Goal: Task Accomplishment & Management: Use online tool/utility

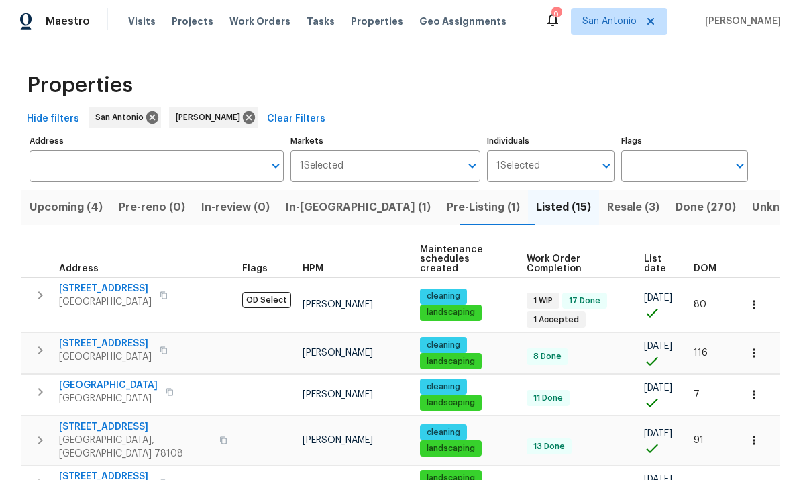
click at [77, 196] on button "Upcoming (4)" at bounding box center [65, 207] width 89 height 35
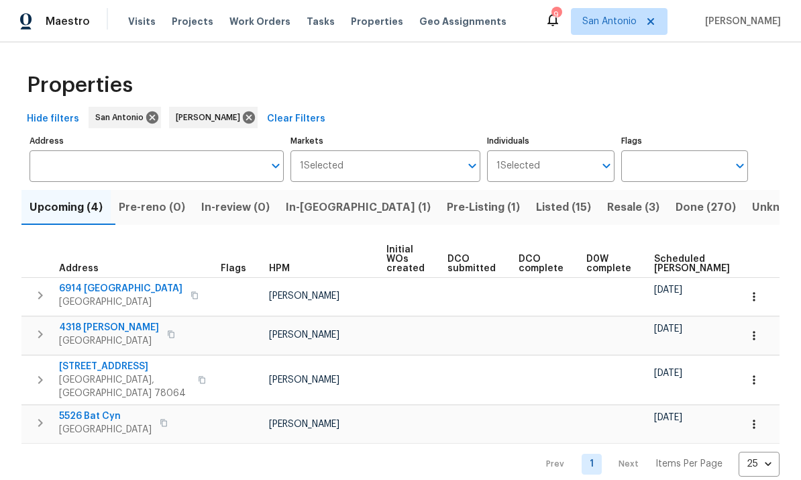
click at [559, 261] on span "Scheduled [PERSON_NAME]" at bounding box center [692, 263] width 76 height 19
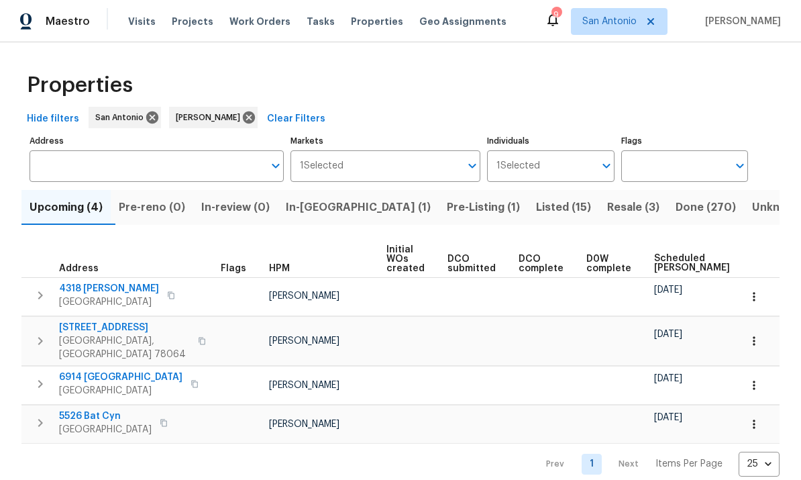
click at [536, 205] on span "Listed (15)" at bounding box center [563, 207] width 55 height 19
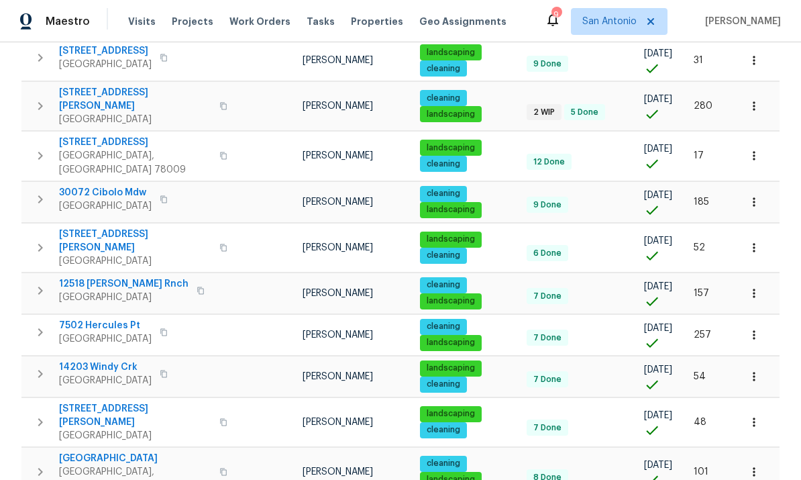
scroll to position [425, 0]
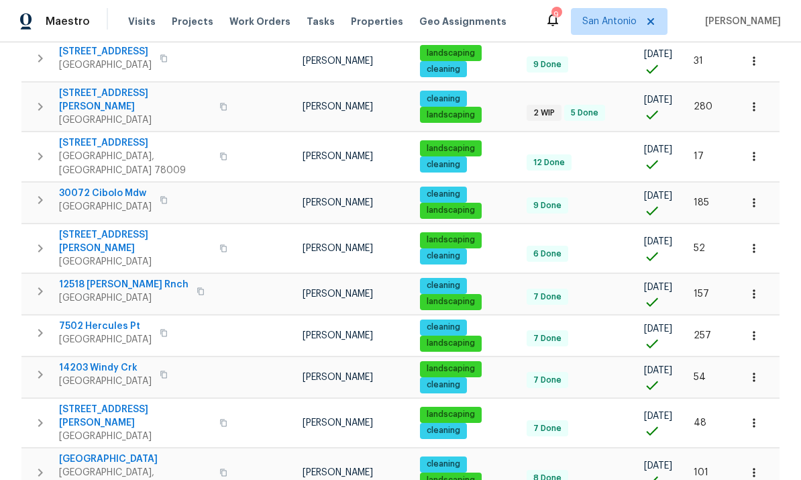
click at [87, 200] on span "Fair Oaks Ranch, TX 78015" at bounding box center [105, 206] width 93 height 13
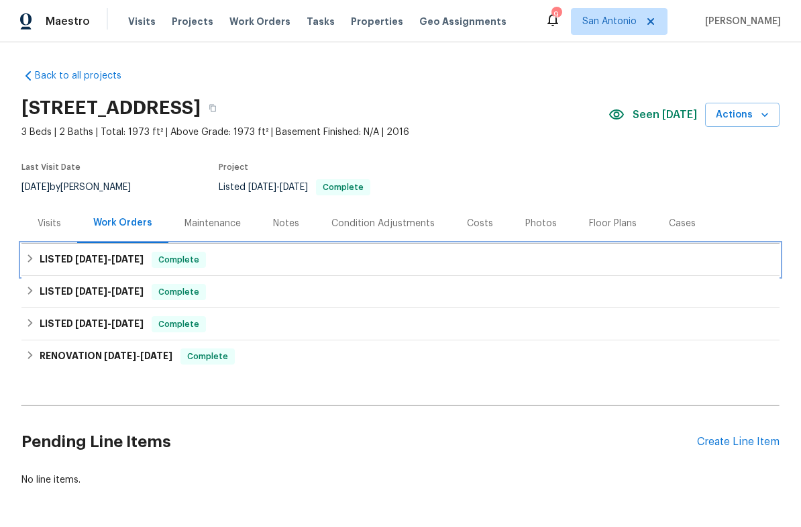
click at [181, 253] on span "Complete" at bounding box center [179, 259] width 52 height 13
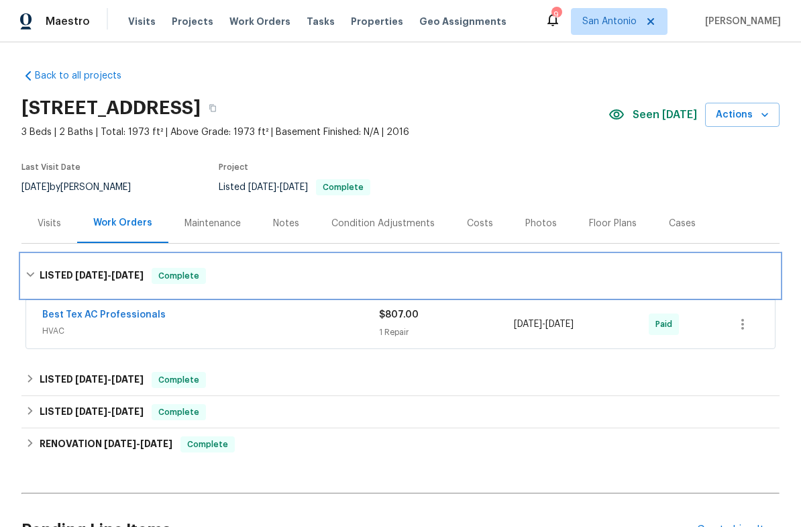
click at [168, 279] on span "Complete" at bounding box center [179, 275] width 52 height 13
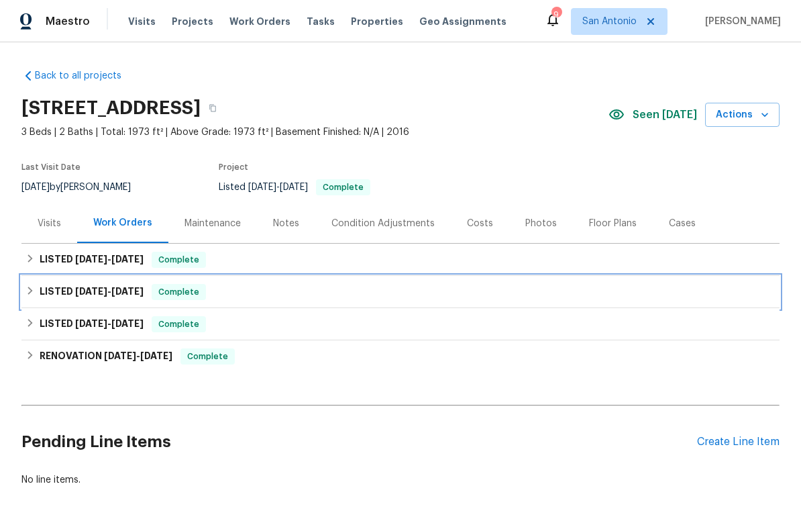
click at [183, 285] on div "Complete" at bounding box center [179, 292] width 54 height 16
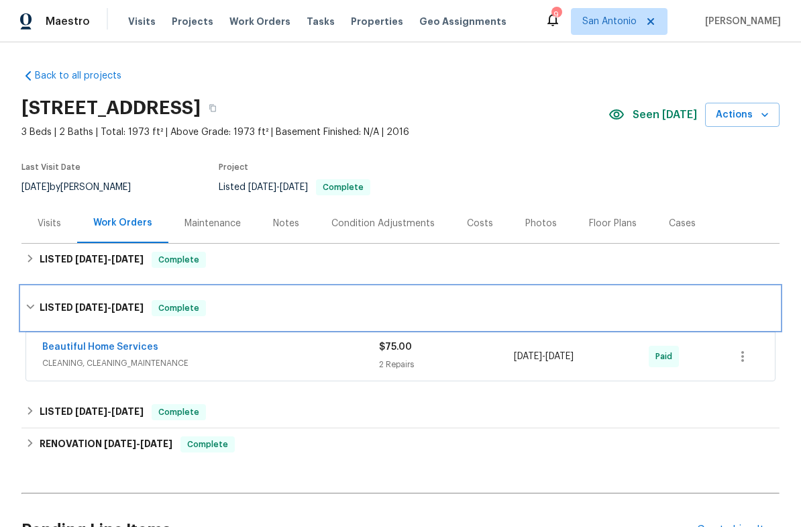
click at [181, 309] on span "Complete" at bounding box center [179, 307] width 52 height 13
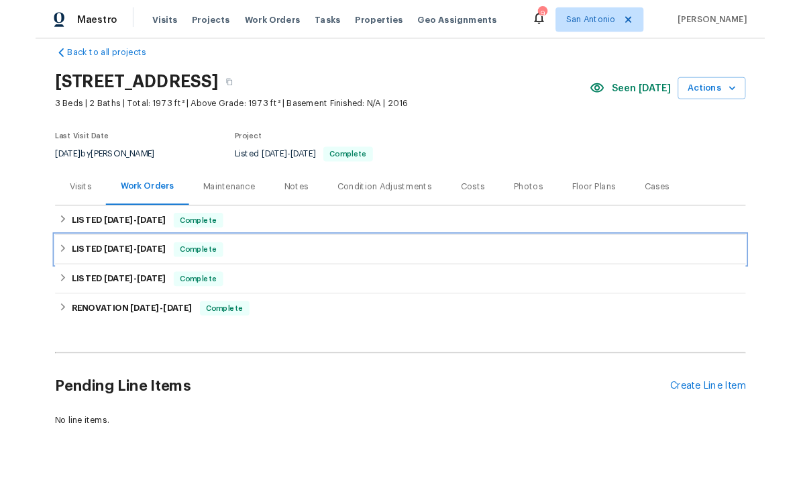
scroll to position [17, 0]
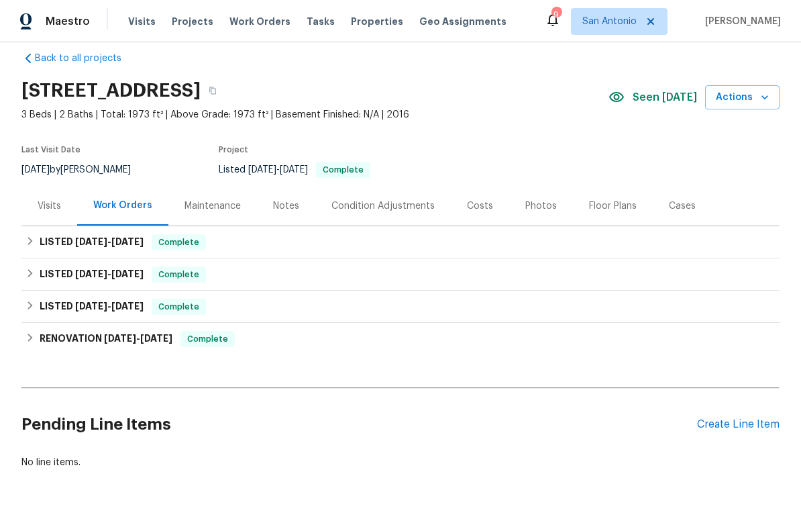
click at [742, 422] on div "Create Line Item" at bounding box center [738, 424] width 83 height 13
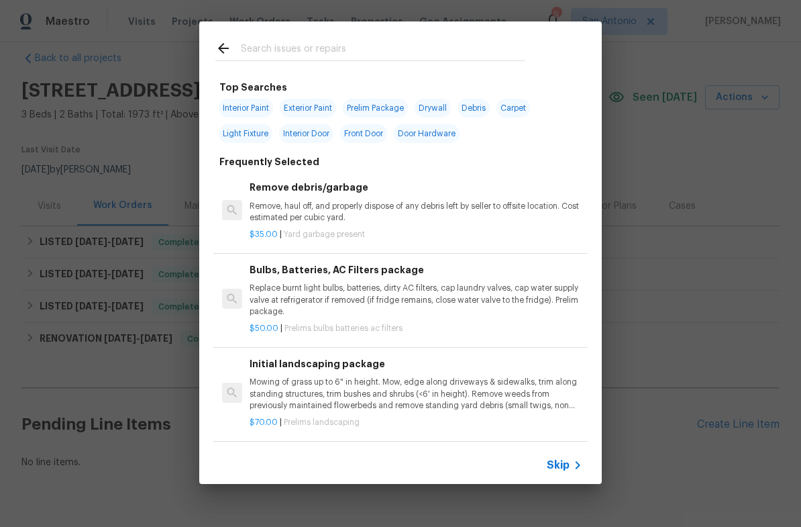
click at [572, 458] on icon at bounding box center [578, 465] width 16 height 16
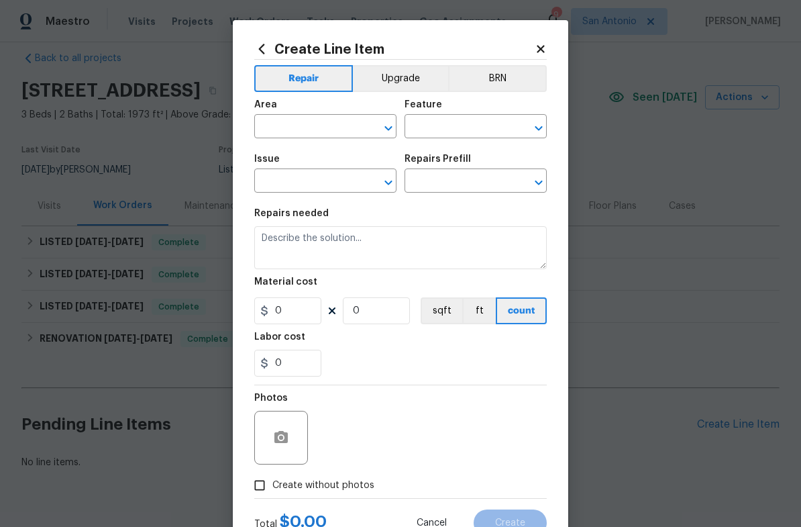
click at [293, 121] on input "text" at bounding box center [306, 127] width 105 height 21
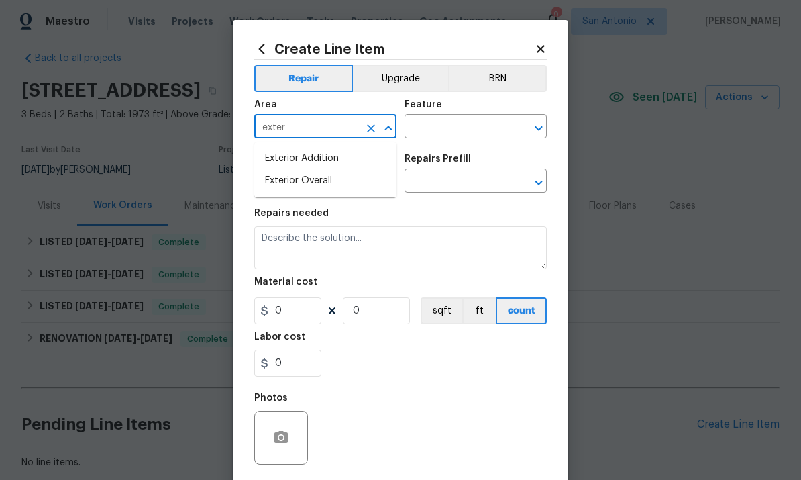
click at [318, 151] on li "Exterior Addition" at bounding box center [325, 159] width 142 height 22
type input "Exterior Addition"
click at [371, 119] on button "Clear" at bounding box center [371, 128] width 19 height 19
click at [291, 186] on li "Exterior Overall" at bounding box center [325, 181] width 142 height 22
type input "Exterior Overall"
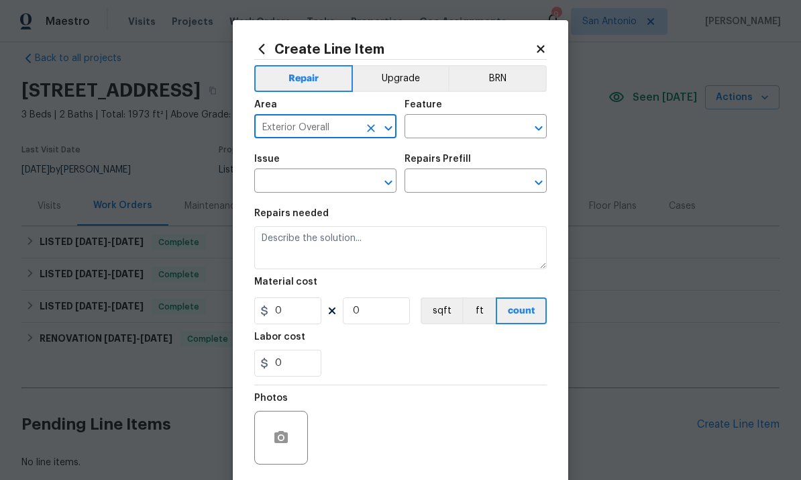
click at [458, 130] on input "text" at bounding box center [457, 127] width 105 height 21
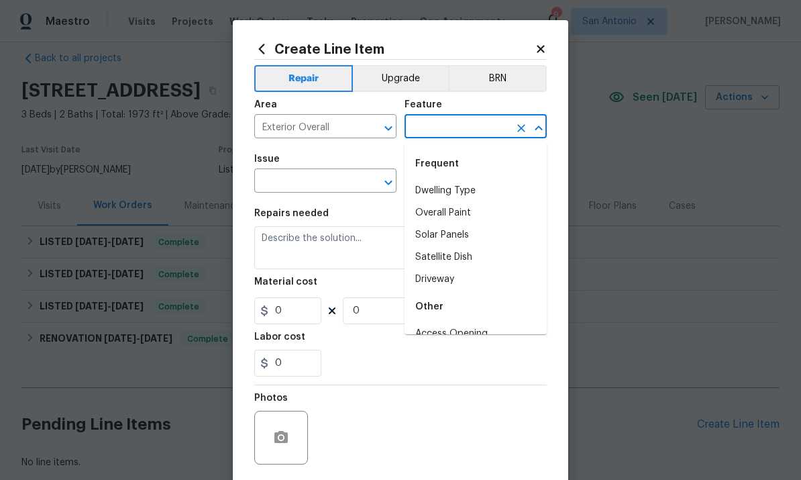
click at [462, 113] on div "Feature" at bounding box center [476, 108] width 142 height 17
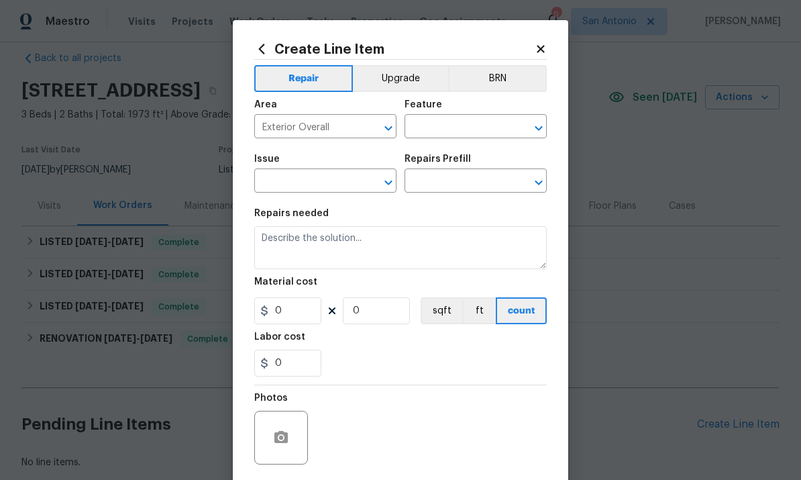
click at [464, 130] on input "text" at bounding box center [457, 127] width 105 height 21
click at [426, 190] on li "Pests" at bounding box center [476, 191] width 142 height 22
type input "Pests"
click at [303, 188] on input "text" at bounding box center [306, 182] width 105 height 21
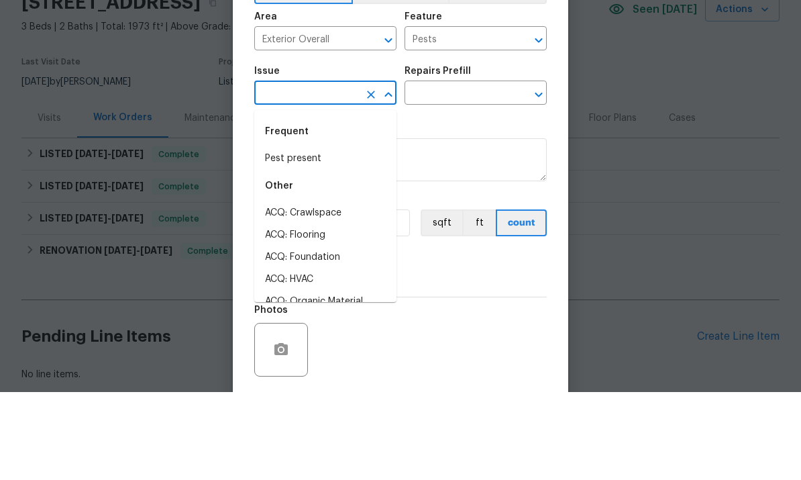
click at [289, 236] on li "Pest present" at bounding box center [325, 247] width 142 height 22
type input "Pest present"
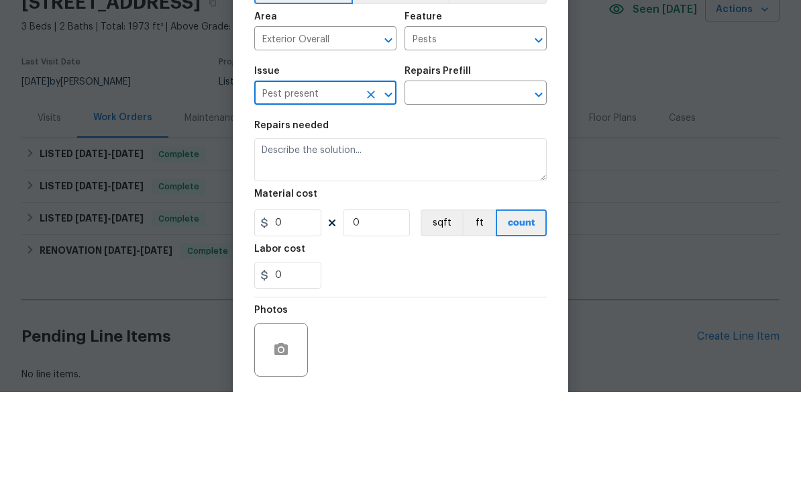
click at [445, 172] on input "text" at bounding box center [457, 182] width 105 height 21
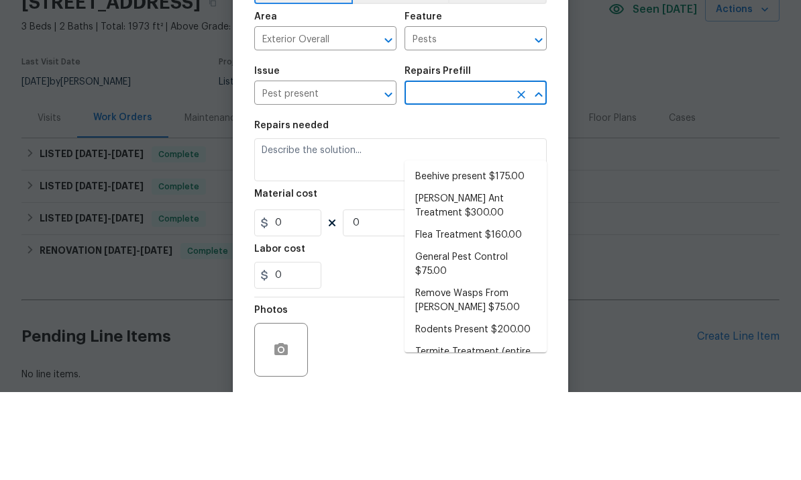
scroll to position [50, 0]
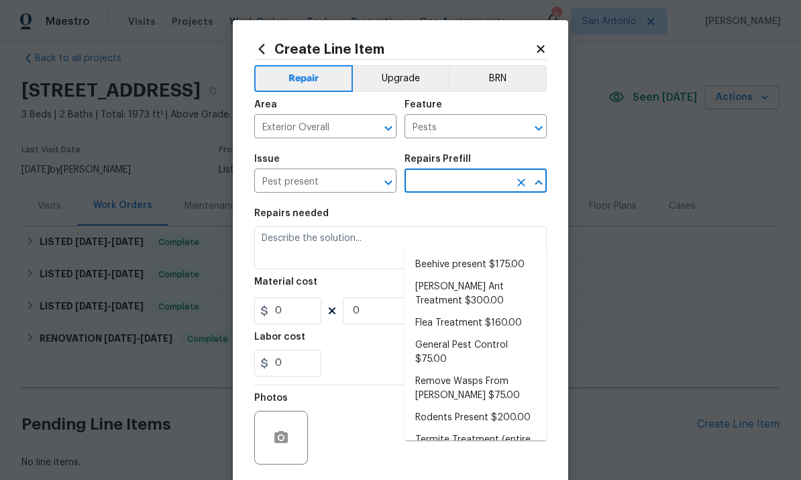
click at [433, 371] on li "Remove Wasps From [PERSON_NAME] $75.00" at bounding box center [476, 389] width 142 height 36
type input "Remove Wasps From [PERSON_NAME] $75.00"
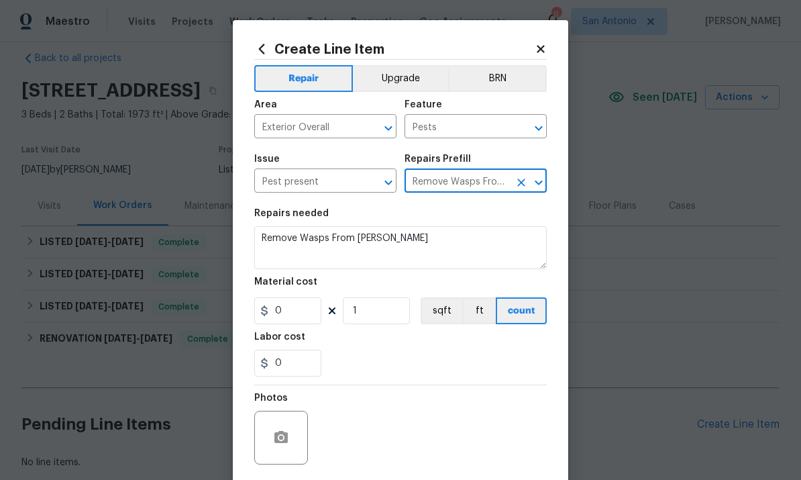
type textarea "Remove Wasps From [PERSON_NAME]"
type input "1"
type input "Remove Wasps From [PERSON_NAME] $75.00"
type input "75"
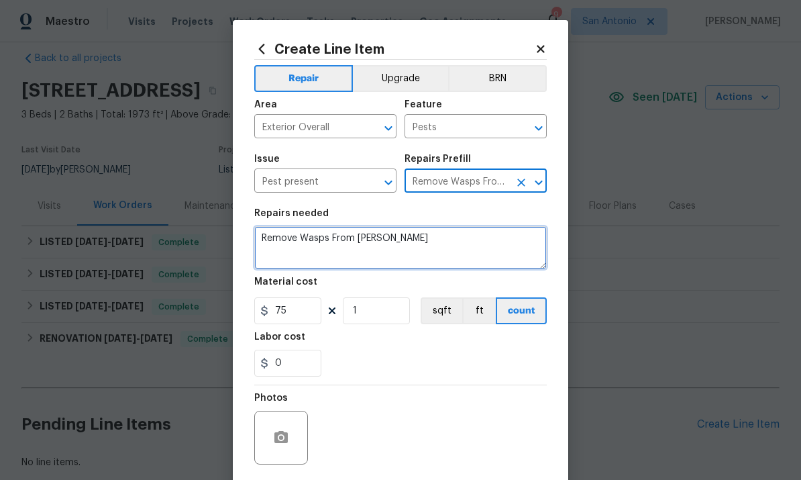
click at [265, 230] on textarea "Remove Wasps From [PERSON_NAME]" at bounding box center [400, 247] width 293 height 43
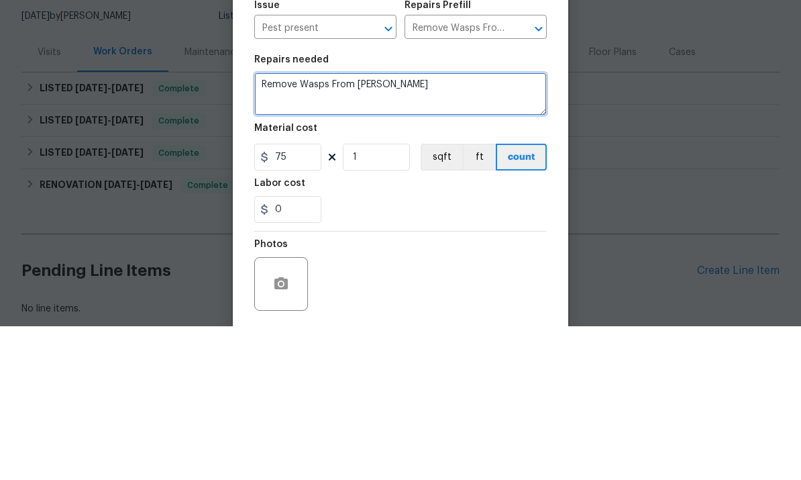
scroll to position [3, 0]
click at [262, 226] on textarea "Remove Wasps From [PERSON_NAME]" at bounding box center [400, 247] width 293 height 43
type textarea "REMOVE ALL THE WASP & HORNET NESTS FROM THE [PERSON_NAME] & TRIM AROUND THE HOM…"
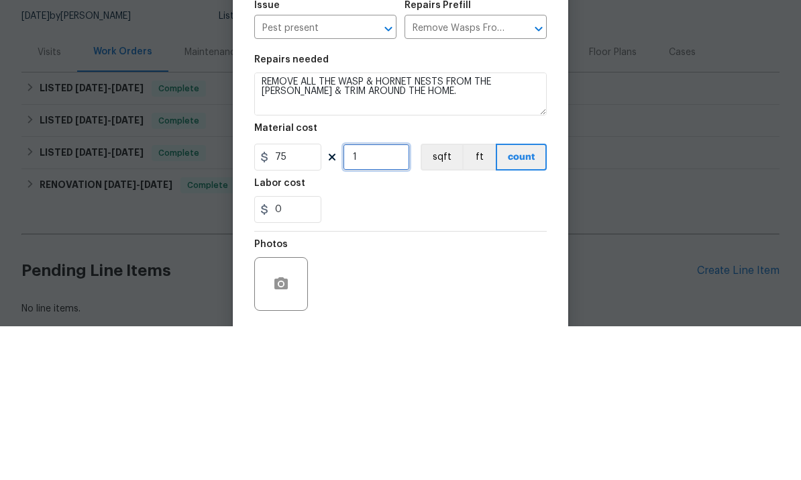
click at [360, 297] on input "1" at bounding box center [376, 310] width 67 height 27
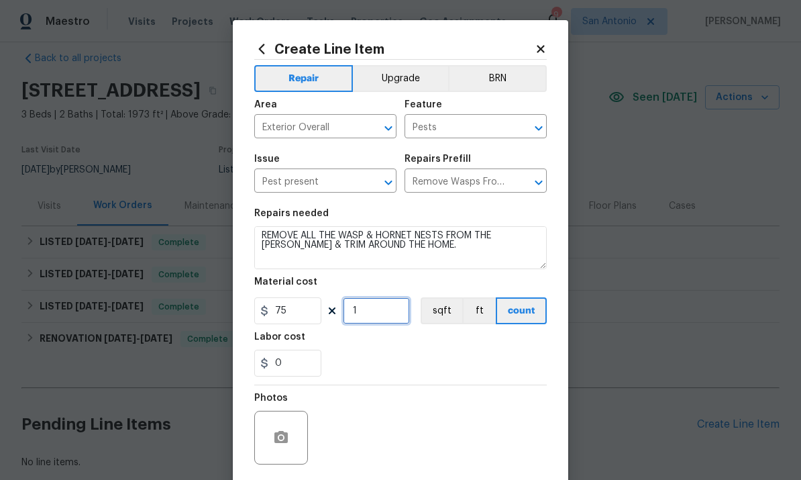
click at [364, 308] on input "1" at bounding box center [376, 310] width 67 height 27
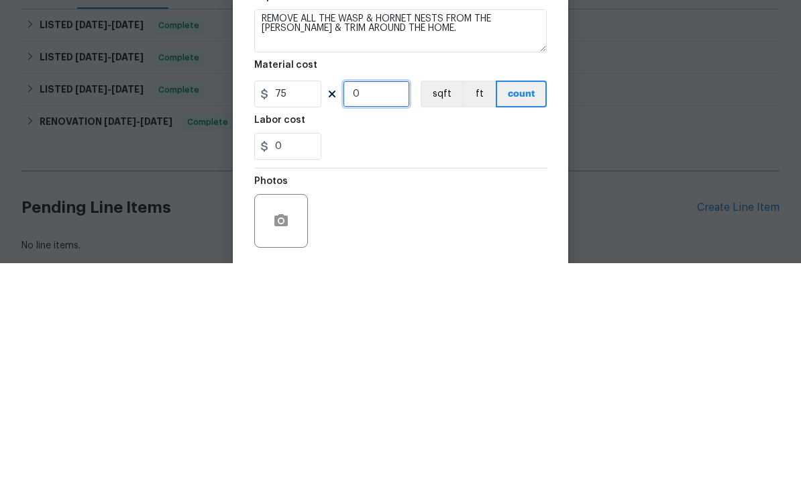
type input "2"
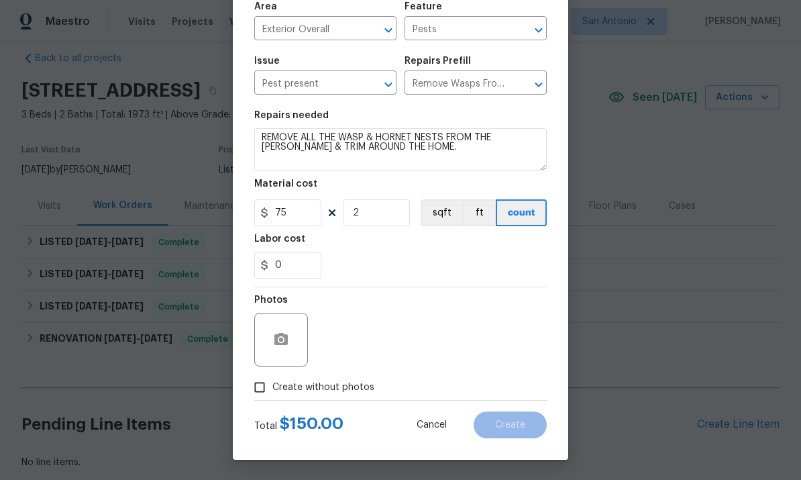
scroll to position [101, 0]
click at [287, 345] on icon "button" at bounding box center [281, 339] width 13 height 12
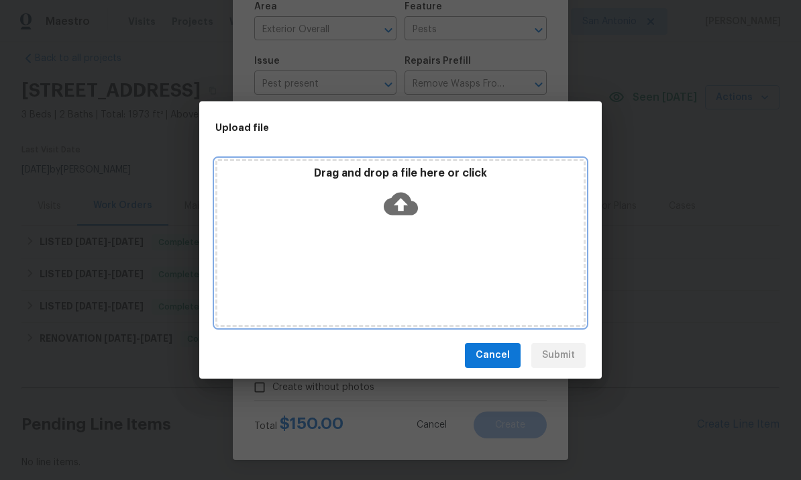
click at [400, 195] on icon at bounding box center [401, 203] width 34 height 23
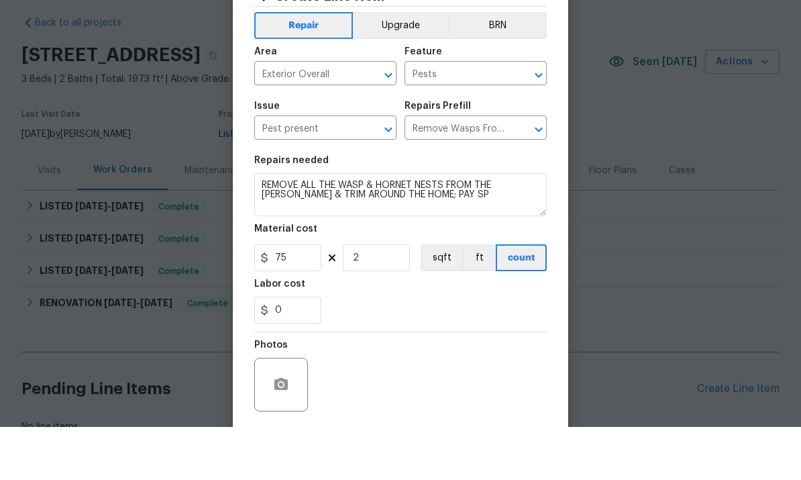
scroll to position [3, 0]
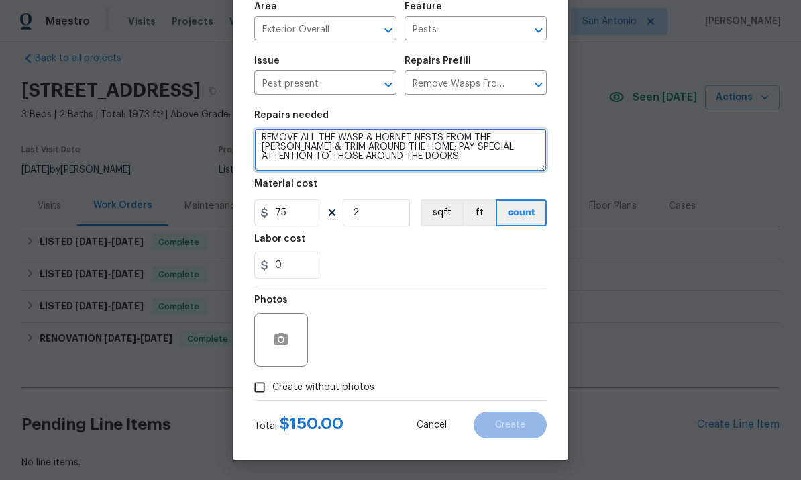
type textarea "REMOVE ALL THE WASP & HORNET NESTS FROM THE EAVES & TRIM AROUND THE HOME; PAY S…"
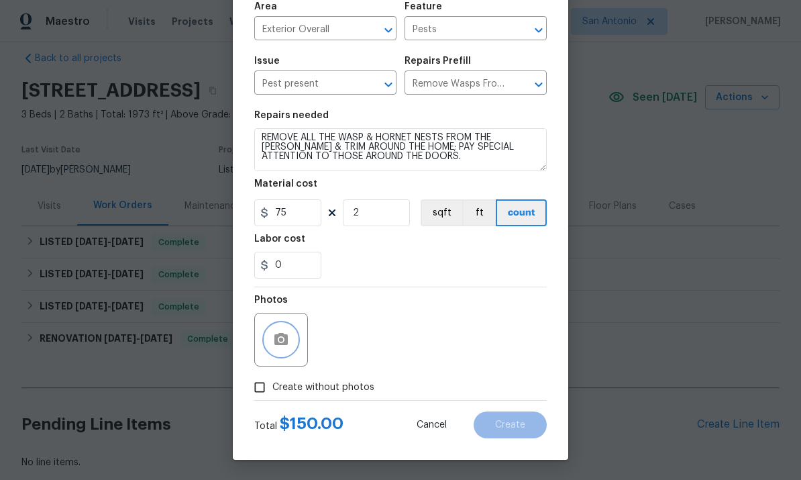
click at [287, 337] on icon "button" at bounding box center [281, 339] width 13 height 12
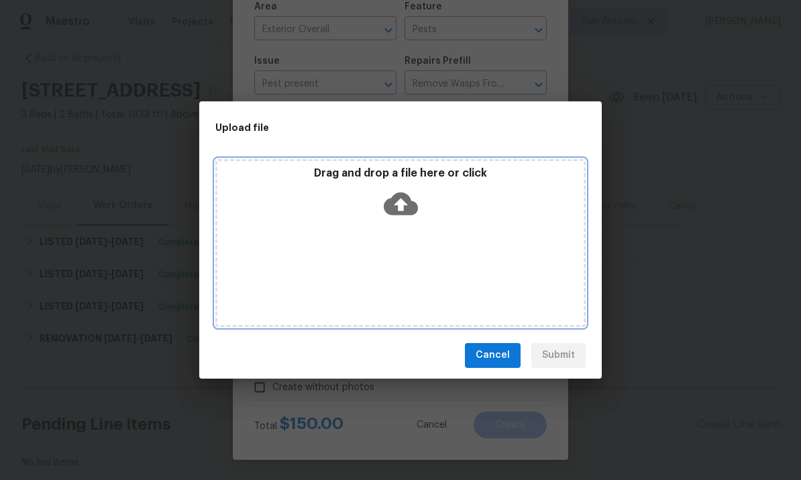
click at [399, 196] on icon at bounding box center [401, 203] width 34 height 23
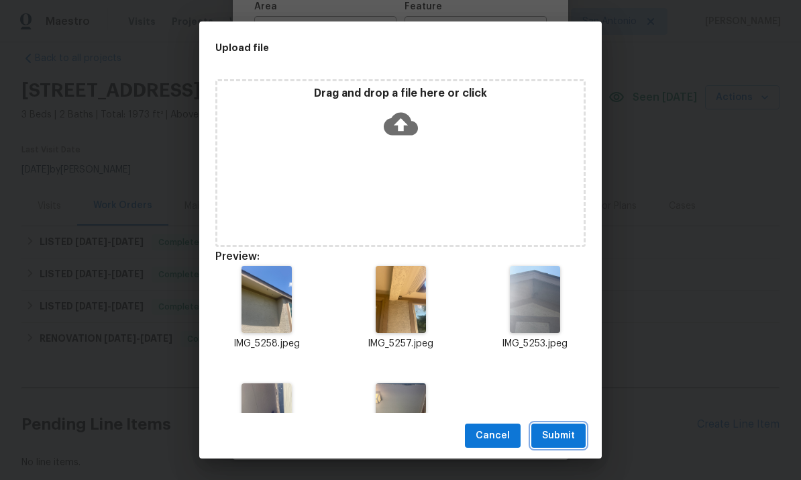
click at [565, 432] on span "Submit" at bounding box center [558, 436] width 33 height 17
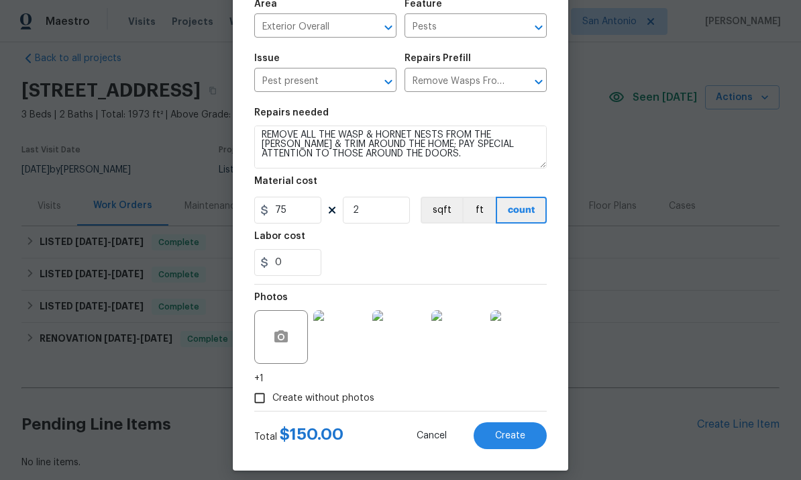
click at [514, 439] on span "Create" at bounding box center [510, 436] width 30 height 10
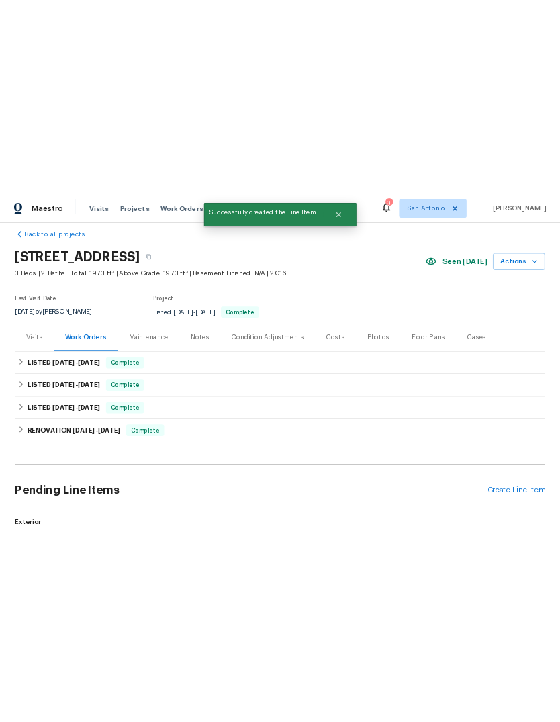
scroll to position [0, 0]
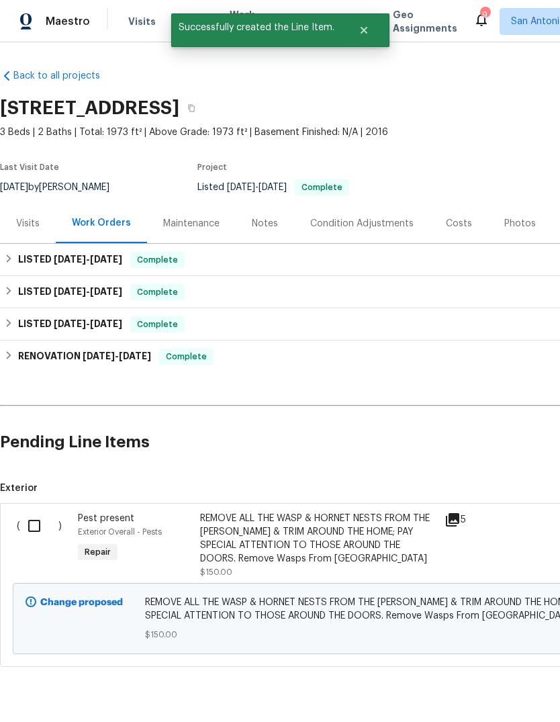
click at [32, 479] on input "checkbox" at bounding box center [39, 525] width 38 height 28
checkbox input "true"
click at [473, 479] on span "Create Work Order" at bounding box center [482, 688] width 89 height 17
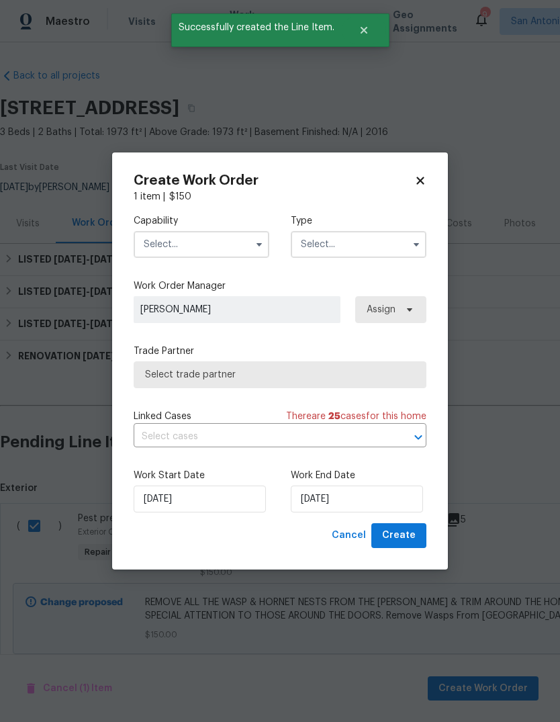
click at [199, 237] on input "text" at bounding box center [202, 244] width 136 height 27
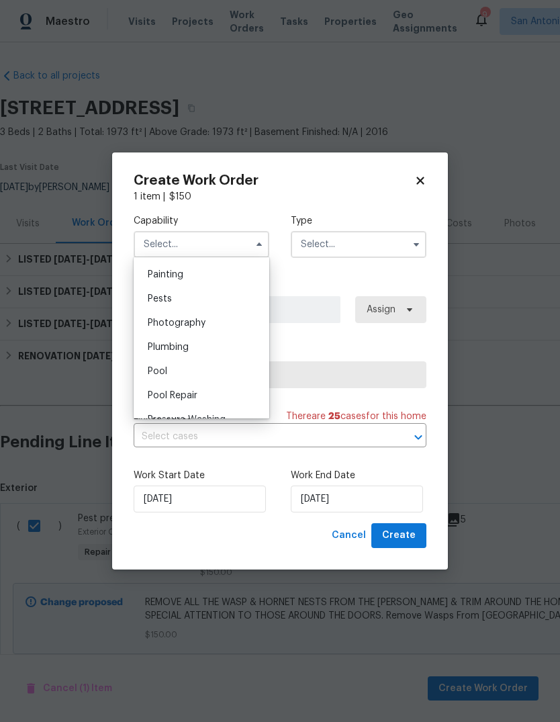
scroll to position [1124, 0]
click at [164, 296] on span "Pests" at bounding box center [160, 299] width 24 height 9
type input "Pests"
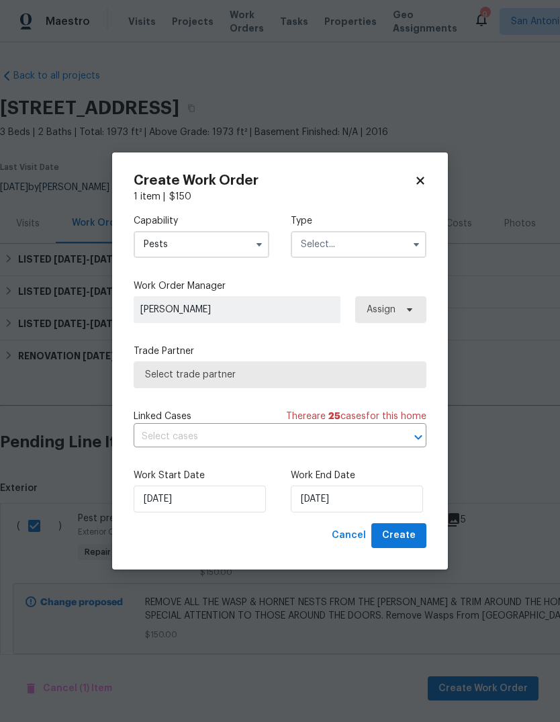
click at [351, 248] on input "text" at bounding box center [359, 244] width 136 height 27
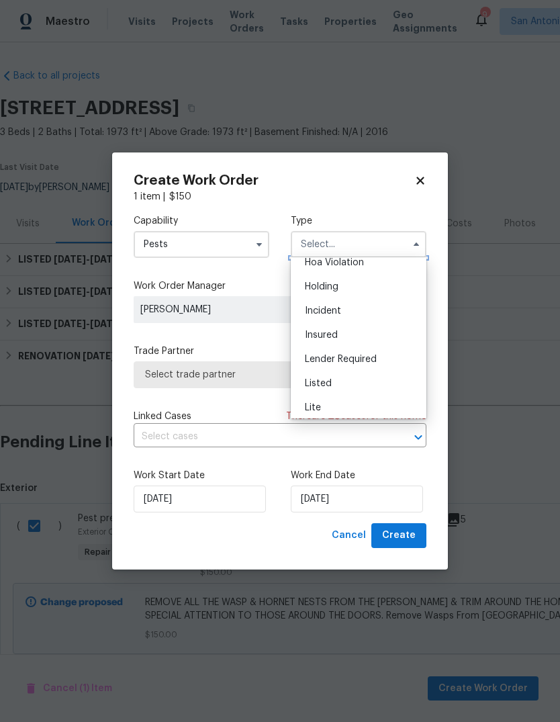
scroll to position [44, 0]
click at [323, 373] on span "Listed" at bounding box center [318, 373] width 27 height 9
type input "Listed"
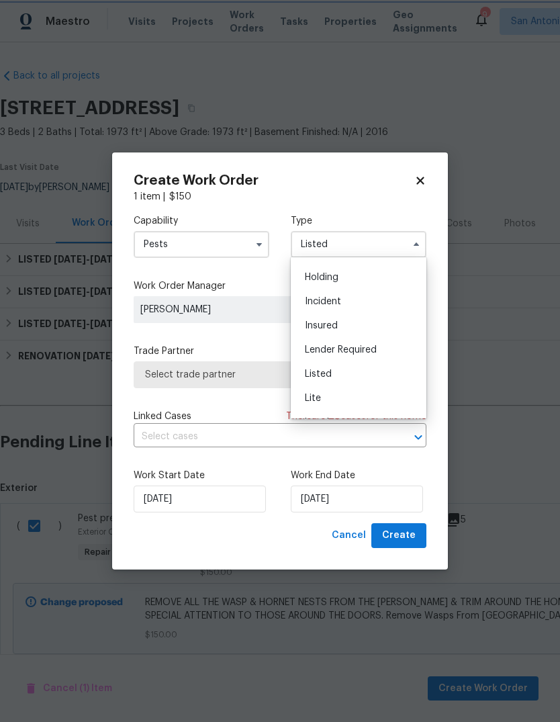
scroll to position [0, 0]
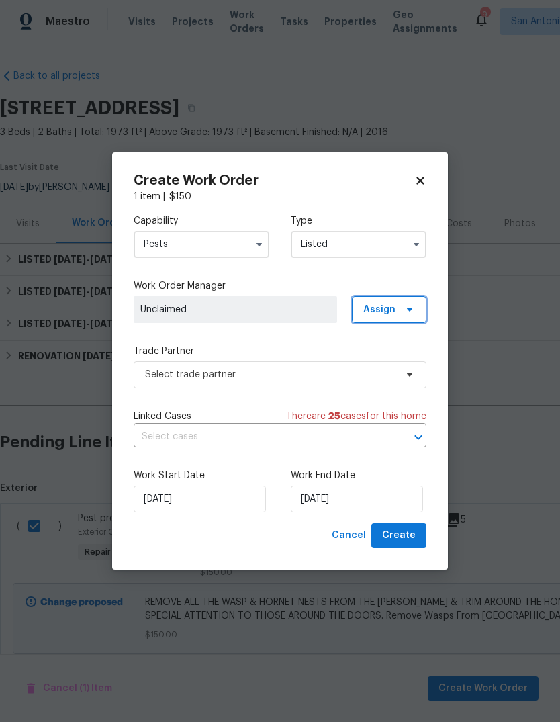
click at [407, 312] on icon at bounding box center [409, 309] width 11 height 11
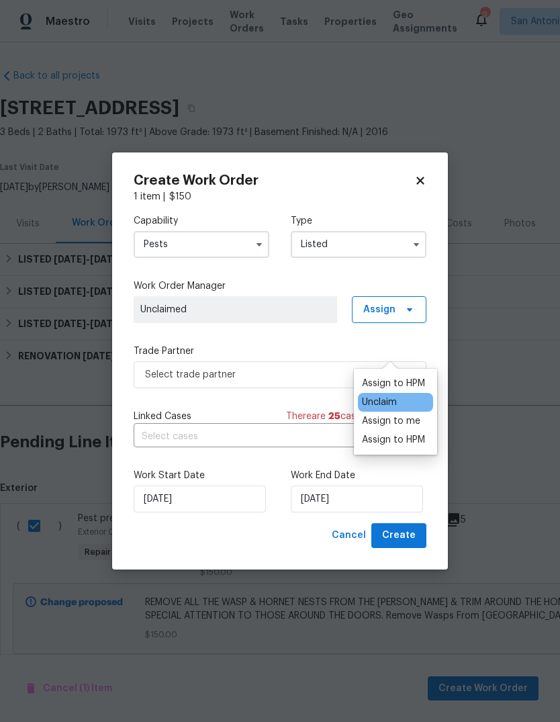
click at [394, 377] on div "Assign to HPM" at bounding box center [393, 383] width 63 height 13
click at [408, 377] on div "Assign to HPM" at bounding box center [393, 383] width 63 height 13
click at [290, 336] on div "Capability Pests Type Listed Work Order Manager Felix Ramos Assign Trade Partne…" at bounding box center [280, 363] width 293 height 320
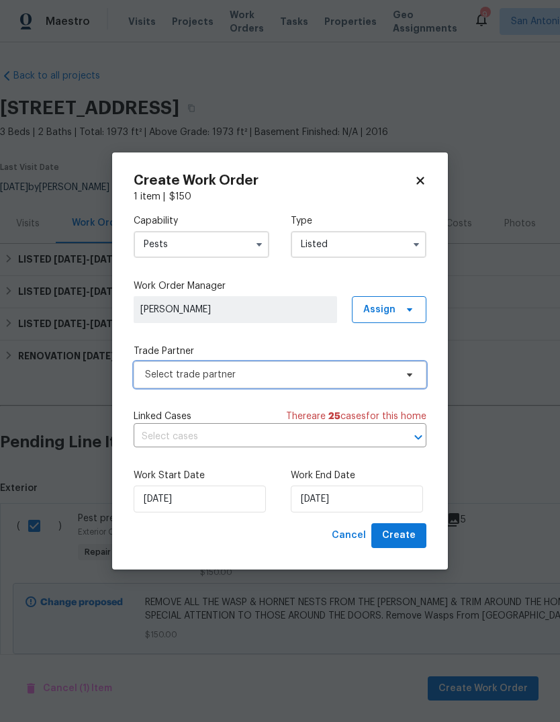
click at [406, 373] on icon at bounding box center [409, 374] width 11 height 11
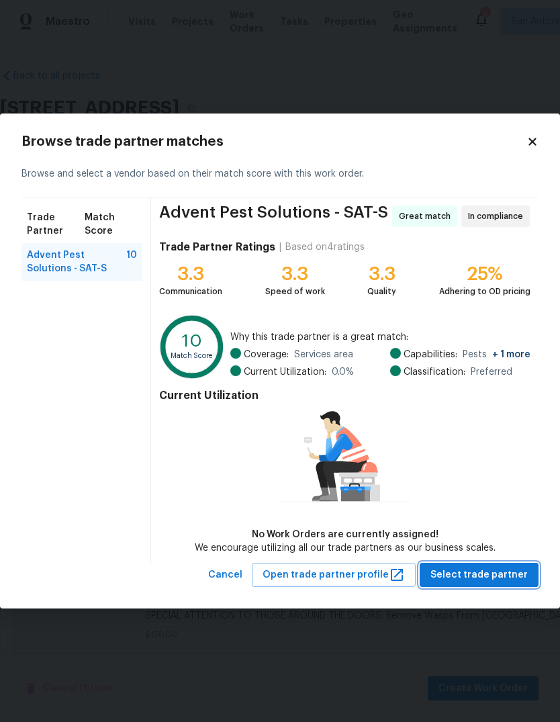
click at [501, 479] on span "Select trade partner" at bounding box center [478, 575] width 97 height 17
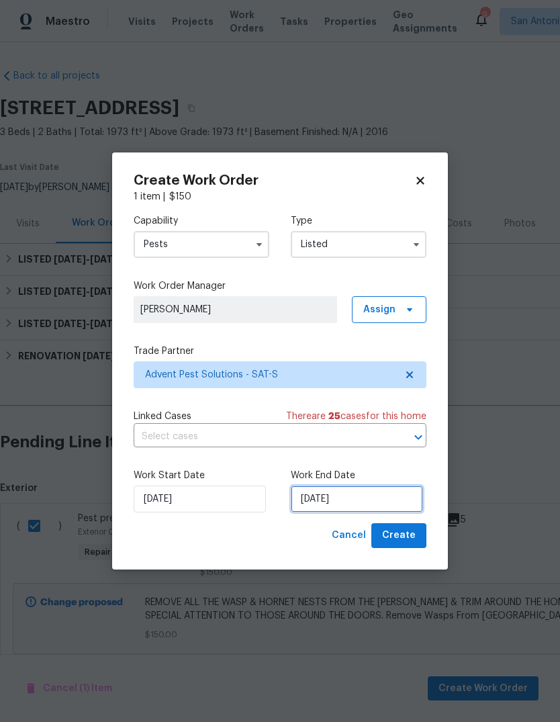
click at [379, 479] on input "8/11/2025" at bounding box center [357, 498] width 132 height 27
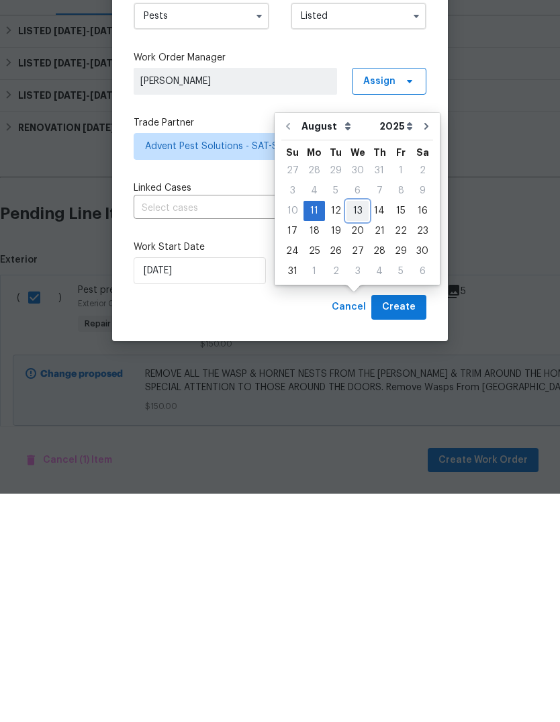
click at [356, 430] on div "13" at bounding box center [357, 439] width 22 height 19
type input "8/13/2025"
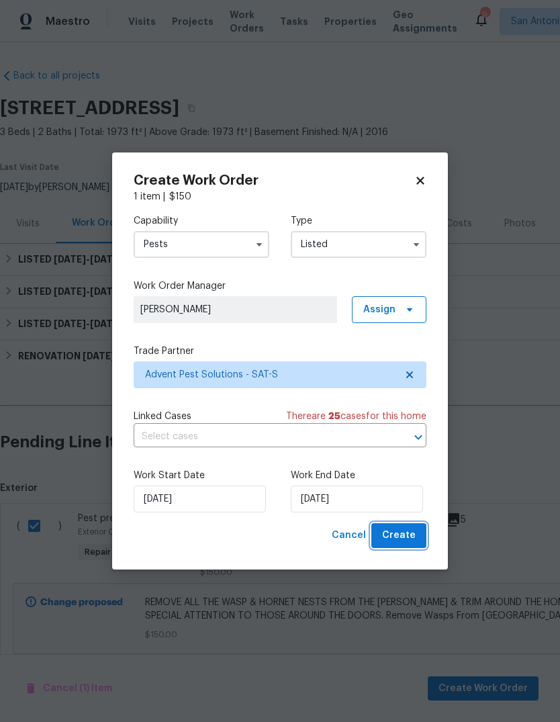
click at [405, 479] on span "Create" at bounding box center [399, 535] width 34 height 17
checkbox input "false"
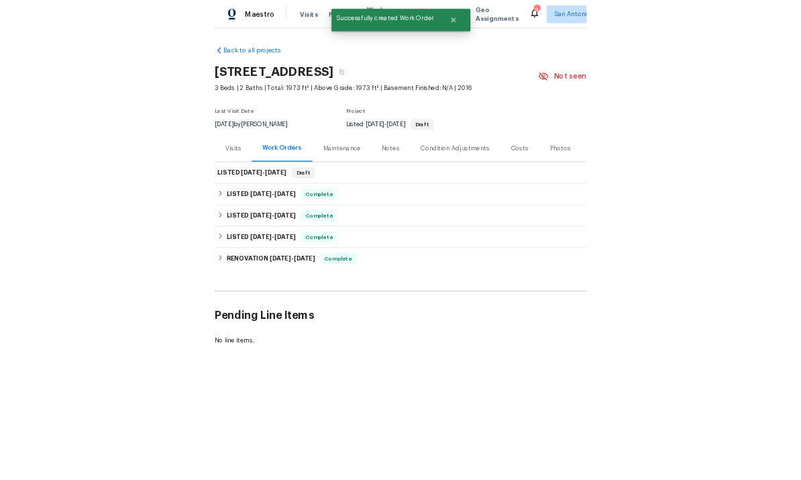
scroll to position [50, 0]
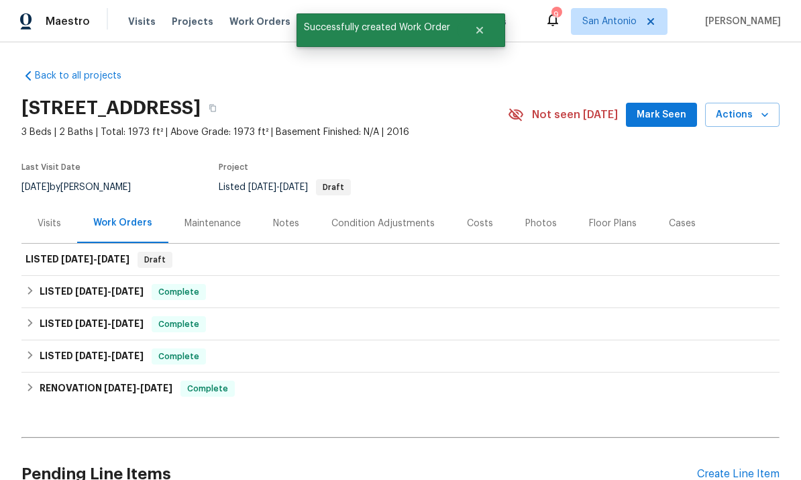
click at [662, 107] on span "Mark Seen" at bounding box center [662, 115] width 50 height 17
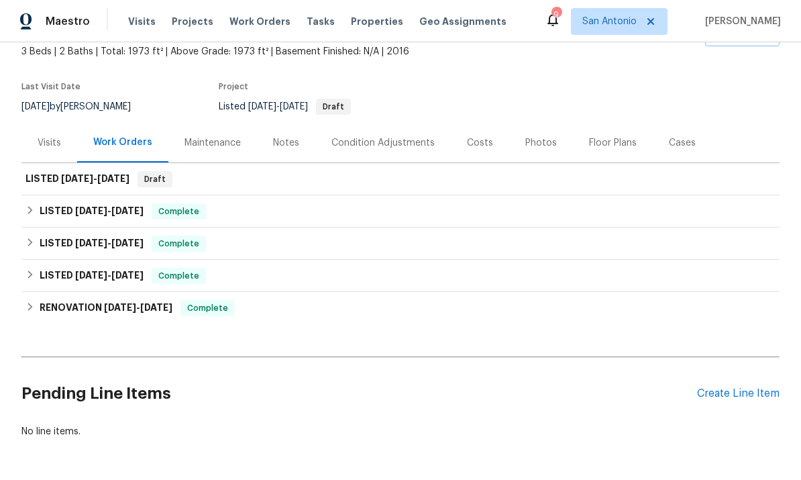
scroll to position [79, 0]
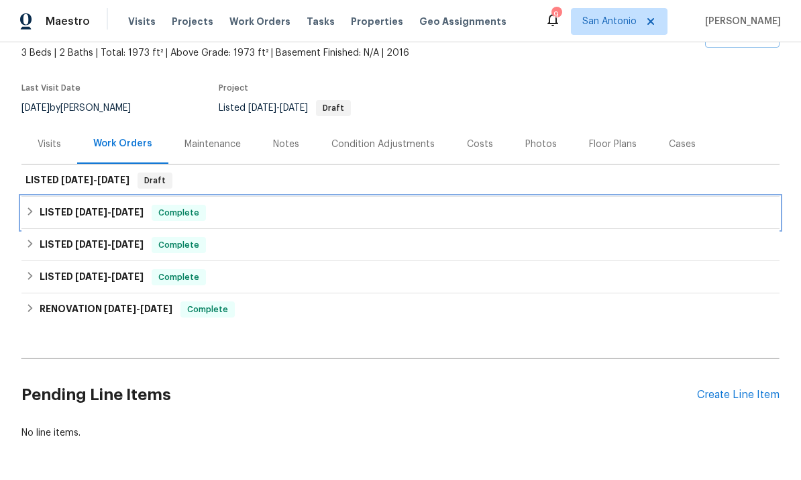
click at [171, 206] on span "Complete" at bounding box center [179, 212] width 52 height 13
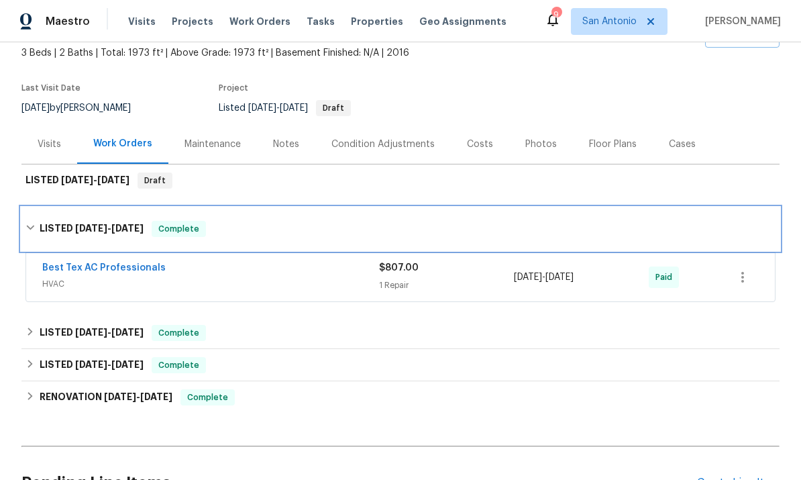
click at [181, 222] on span "Complete" at bounding box center [179, 228] width 52 height 13
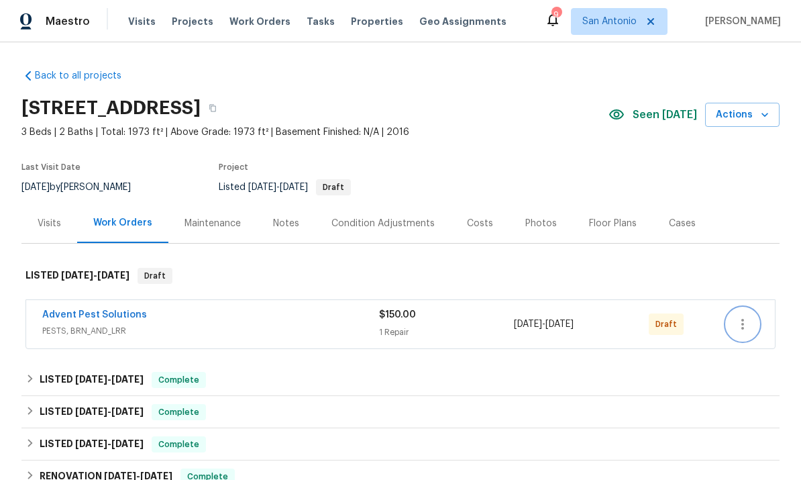
click at [746, 330] on icon "button" at bounding box center [743, 324] width 16 height 16
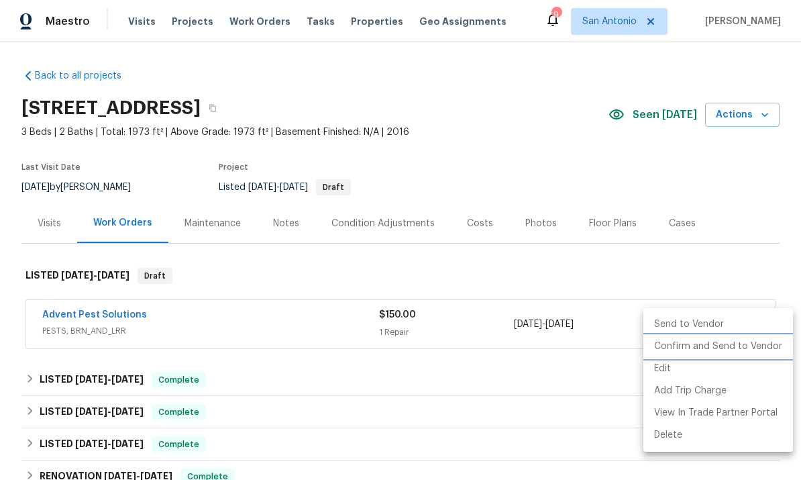
click at [740, 348] on li "Confirm and Send to Vendor" at bounding box center [719, 347] width 150 height 22
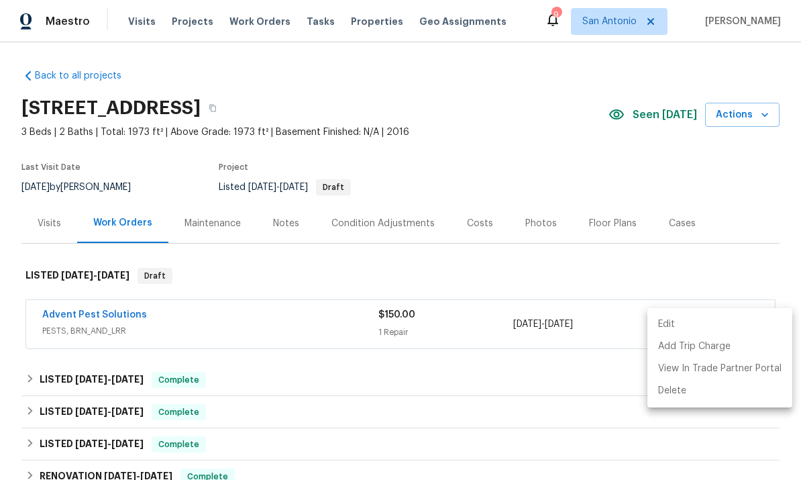
click at [111, 313] on div at bounding box center [400, 240] width 801 height 480
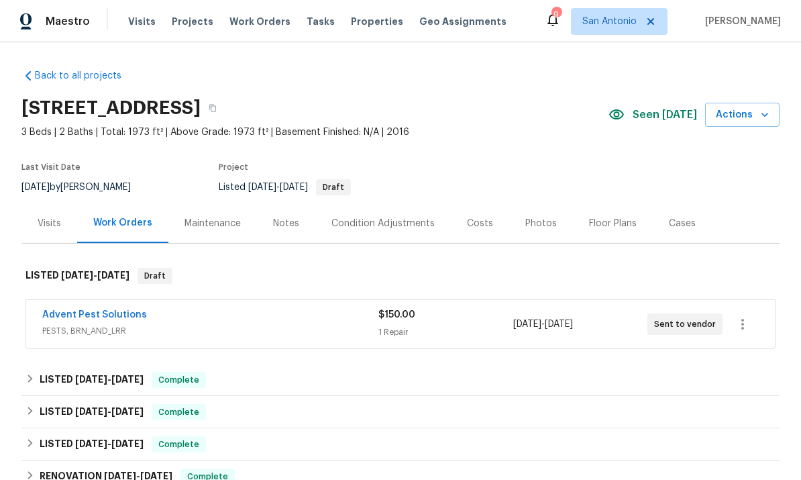
click at [107, 315] on link "Advent Pest Solutions" at bounding box center [94, 314] width 105 height 9
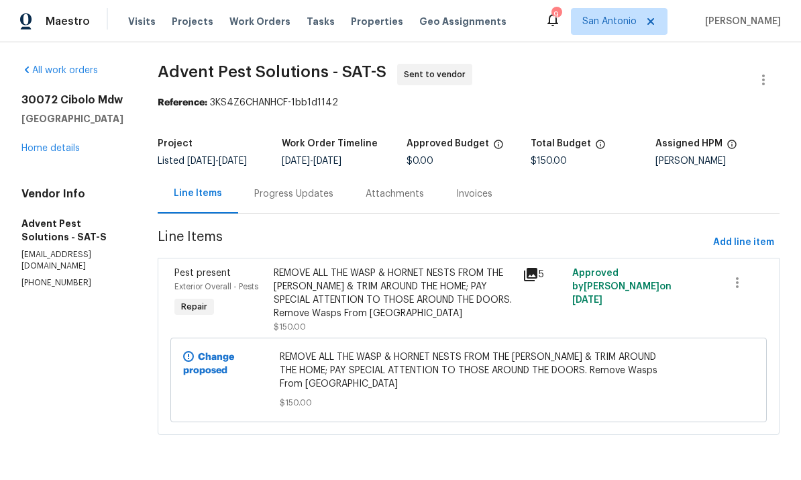
click at [318, 201] on div "Progress Updates" at bounding box center [293, 193] width 79 height 13
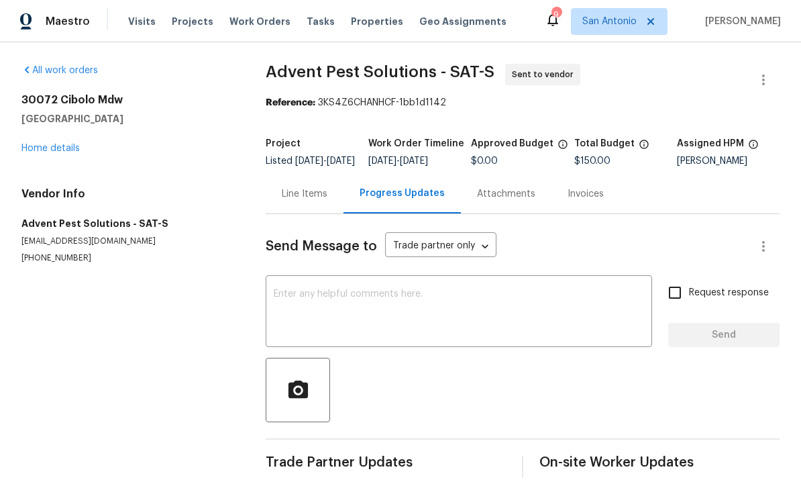
click at [390, 311] on textarea at bounding box center [459, 312] width 371 height 47
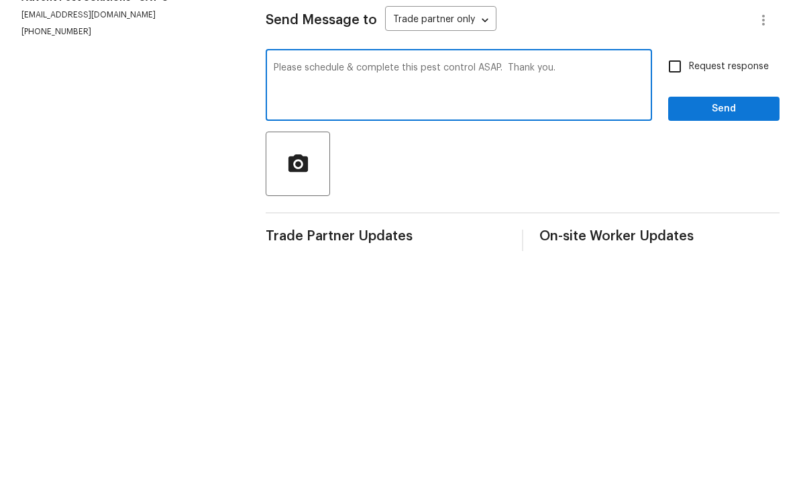
type textarea "Please schedule & complete this pest control ASAP. Thank you."
click at [669, 279] on input "Request response" at bounding box center [675, 293] width 28 height 28
checkbox input "true"
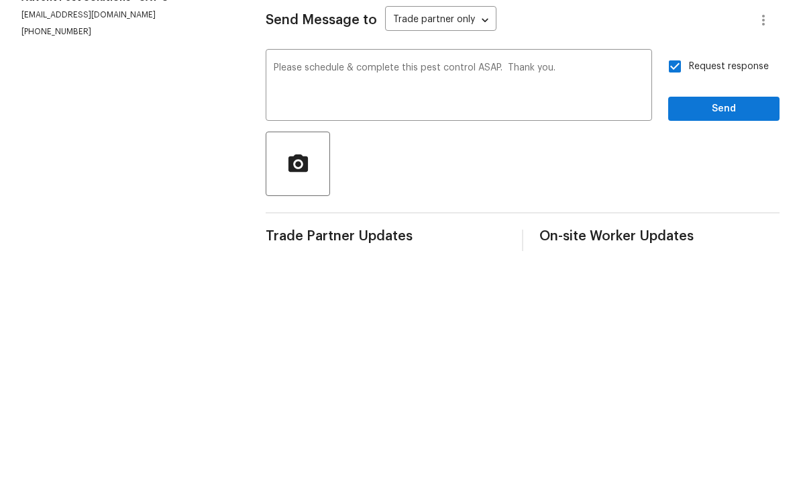
scroll to position [29, 0]
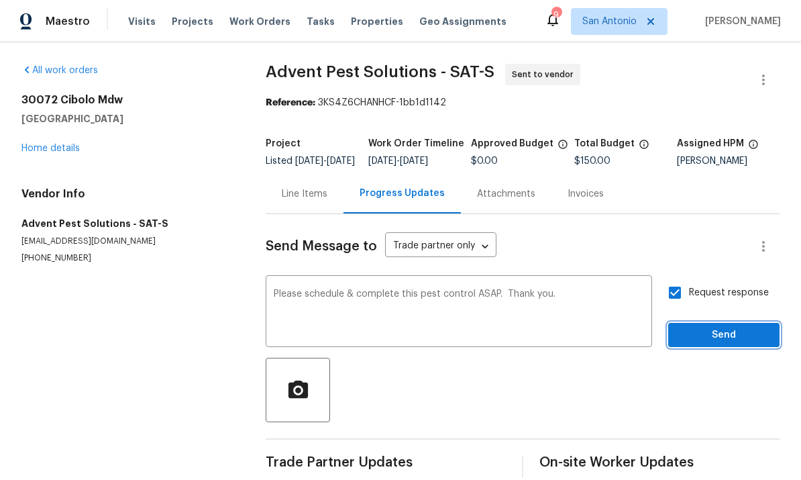
click at [723, 327] on span "Send" at bounding box center [724, 335] width 90 height 17
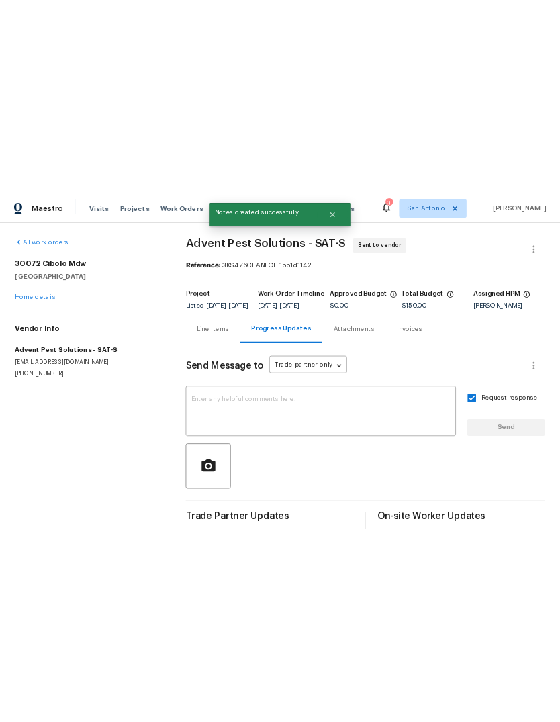
scroll to position [0, 0]
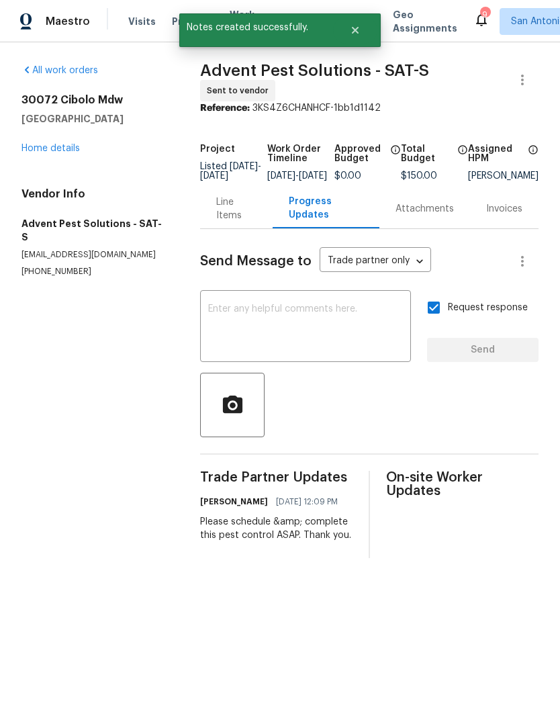
click at [222, 222] on div "Line Items" at bounding box center [236, 208] width 40 height 27
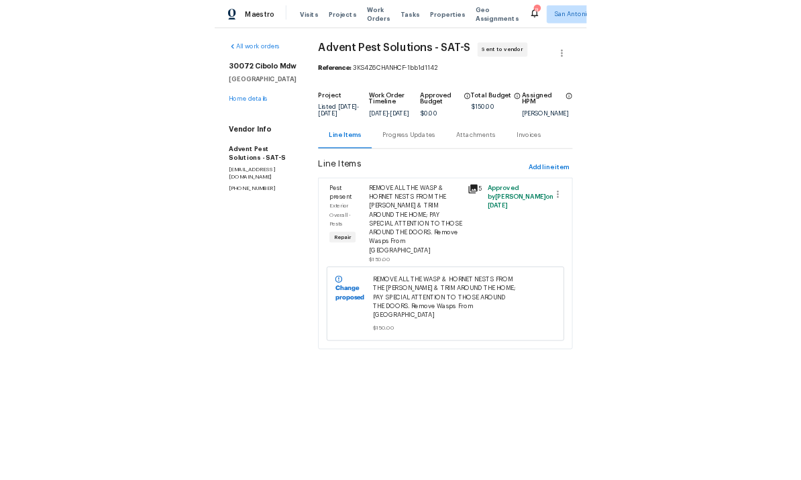
scroll to position [3, 0]
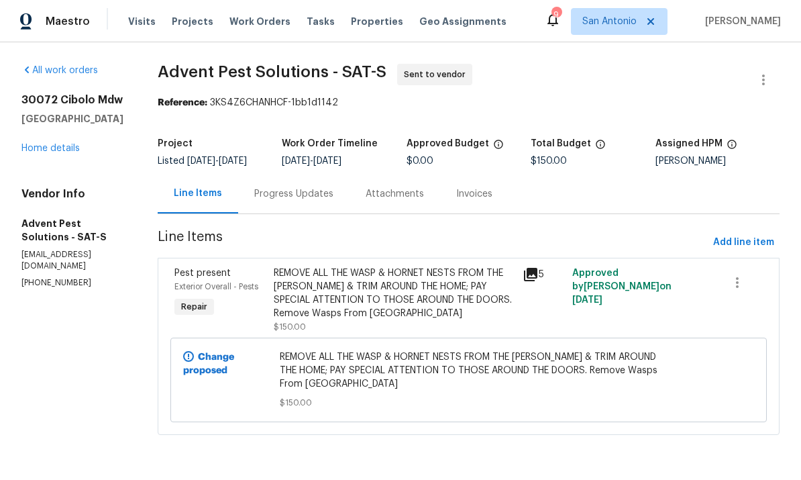
click at [313, 200] on div "Progress Updates" at bounding box center [293, 193] width 79 height 13
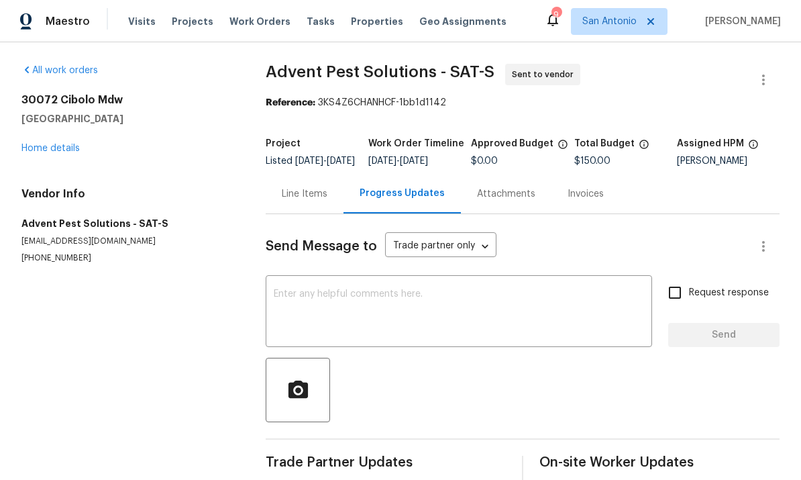
click at [54, 144] on link "Home details" at bounding box center [50, 148] width 58 height 9
